Goal: Task Accomplishment & Management: Use online tool/utility

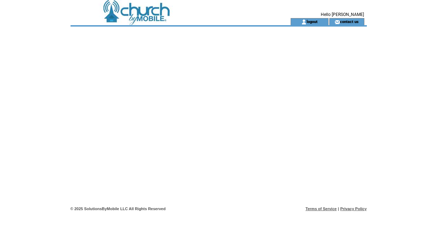
click at [138, 20] on td at bounding box center [168, 21] width 195 height 7
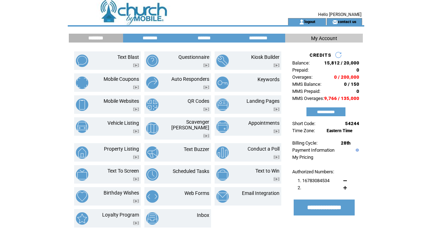
click at [160, 15] on td at bounding box center [165, 9] width 195 height 18
click at [204, 37] on input "*******" at bounding box center [203, 38] width 53 height 6
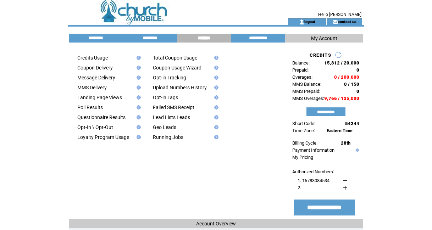
click at [98, 78] on link "Message Delivery" at bounding box center [96, 78] width 38 height 6
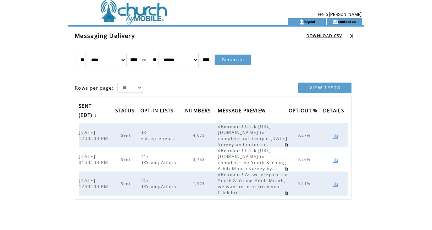
click at [150, 17] on td at bounding box center [165, 9] width 195 height 18
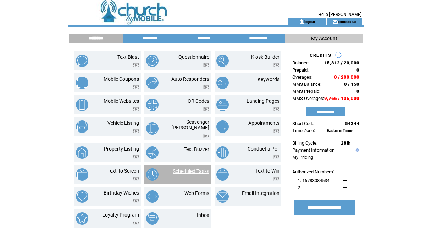
click at [184, 168] on link "Scheduled Tasks" at bounding box center [191, 171] width 37 height 6
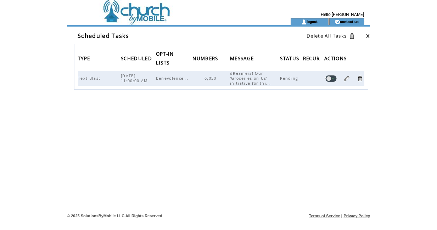
click at [171, 130] on div "TYPE SCHEDULED OPT-IN LISTS NUMBERS MESSAGE STATUS RECUR ACTIONS Text Blast [DA…" at bounding box center [221, 108] width 294 height 128
click at [153, 7] on td at bounding box center [168, 9] width 195 height 18
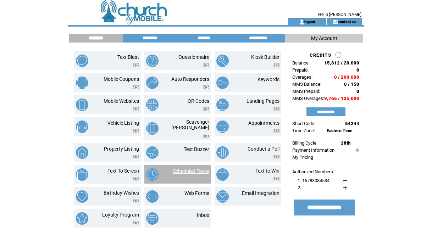
click at [197, 168] on link "Scheduled Tasks" at bounding box center [191, 171] width 37 height 6
